Goal: Check status: Check status

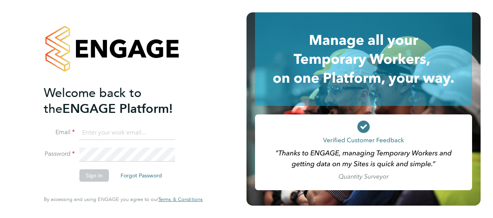
type input "paul.robinson@vistry.co.uk"
click at [96, 177] on button "Sign In" at bounding box center [93, 176] width 29 height 12
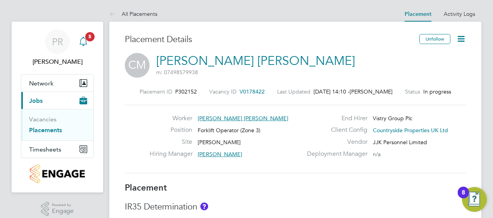
click at [87, 39] on span "5" at bounding box center [89, 36] width 9 height 9
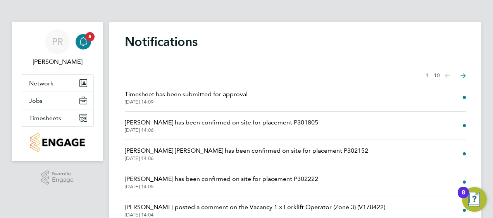
click at [288, 176] on span "[PERSON_NAME] has been confirmed on site for placement P302222" at bounding box center [221, 179] width 193 height 9
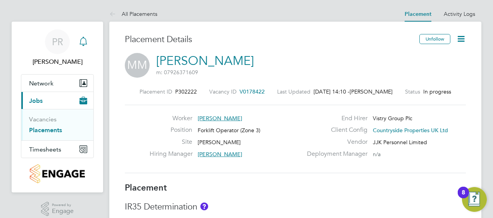
click at [84, 40] on icon "Main navigation" at bounding box center [83, 41] width 9 height 9
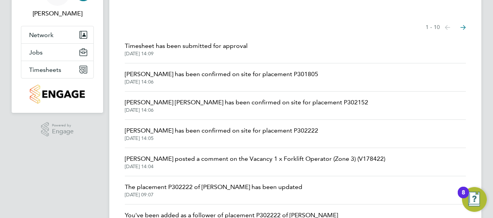
click at [225, 101] on span "[PERSON_NAME] [PERSON_NAME] has been confirmed on site for placement P302152" at bounding box center [246, 102] width 243 height 9
